Goal: Task Accomplishment & Management: Complete application form

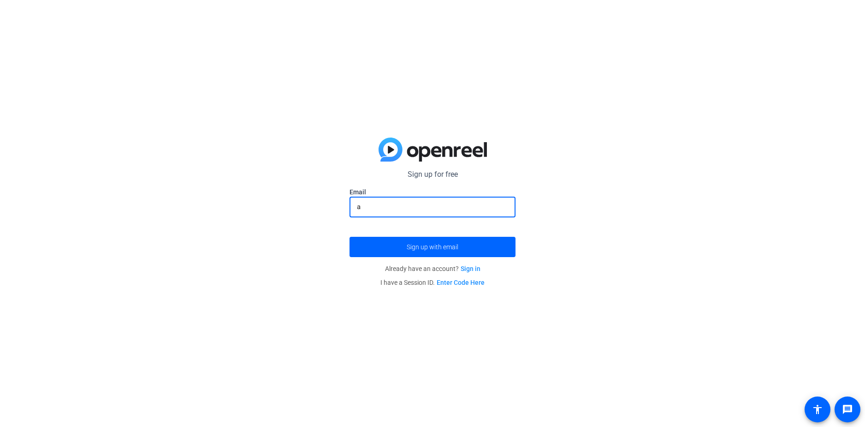
type input "a"
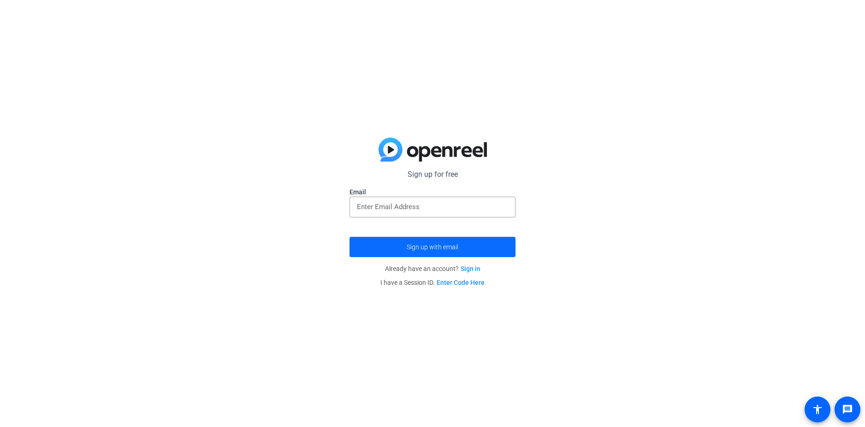
click at [444, 247] on span "Sign up with email" at bounding box center [433, 247] width 52 height 0
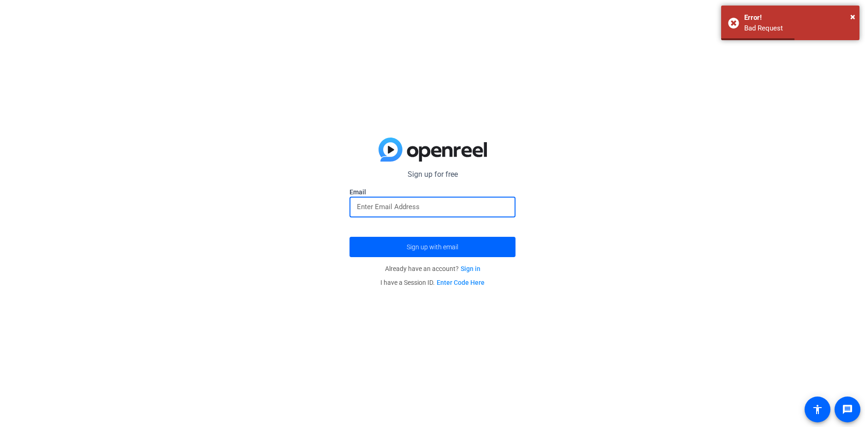
click at [439, 210] on input "email" at bounding box center [432, 206] width 151 height 11
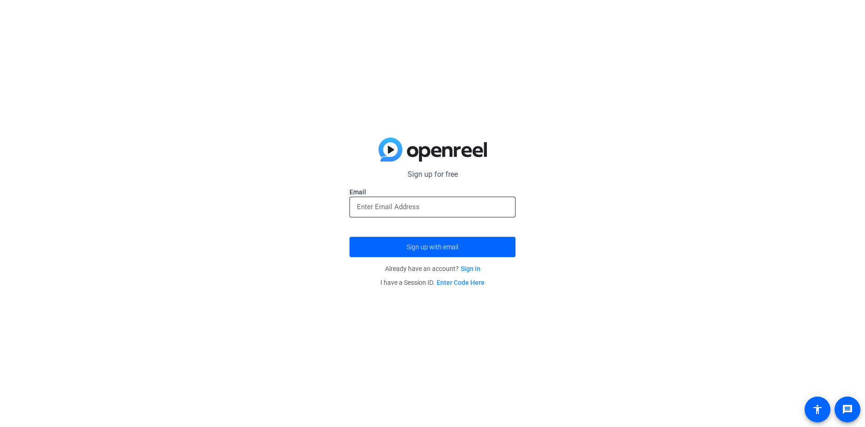
click at [406, 216] on div at bounding box center [432, 207] width 151 height 21
click at [405, 209] on input "email" at bounding box center [432, 206] width 151 height 11
